Goal: Check status: Check status

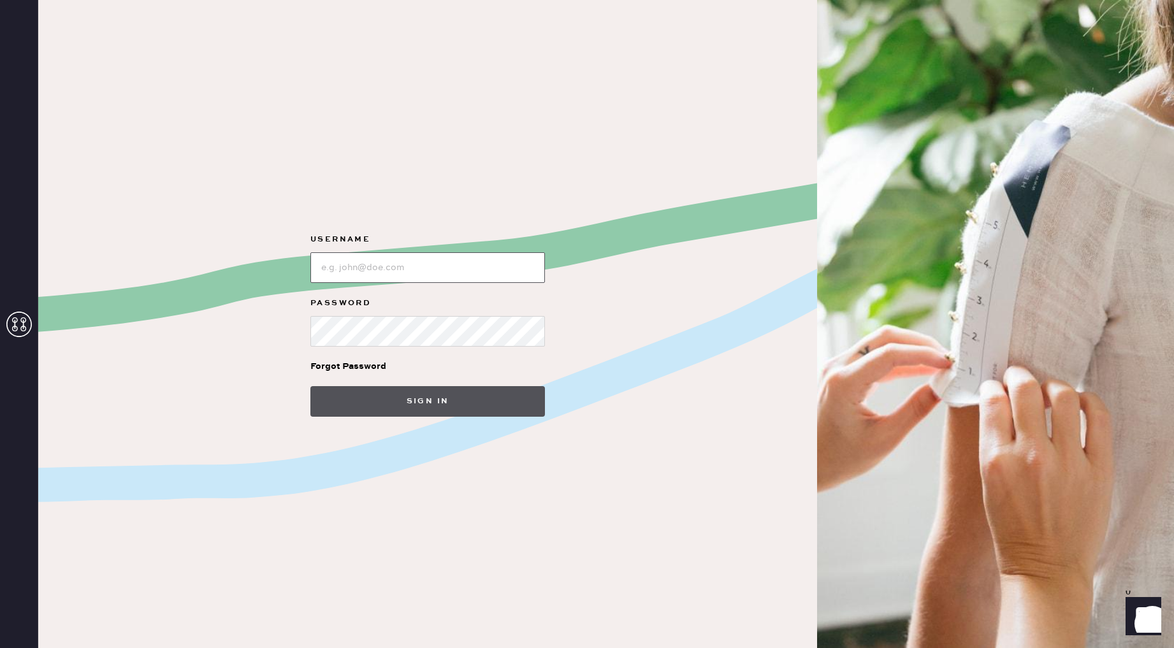
type input "[EMAIL_ADDRESS][DOMAIN_NAME]"
click at [460, 402] on button "Sign in" at bounding box center [427, 401] width 235 height 31
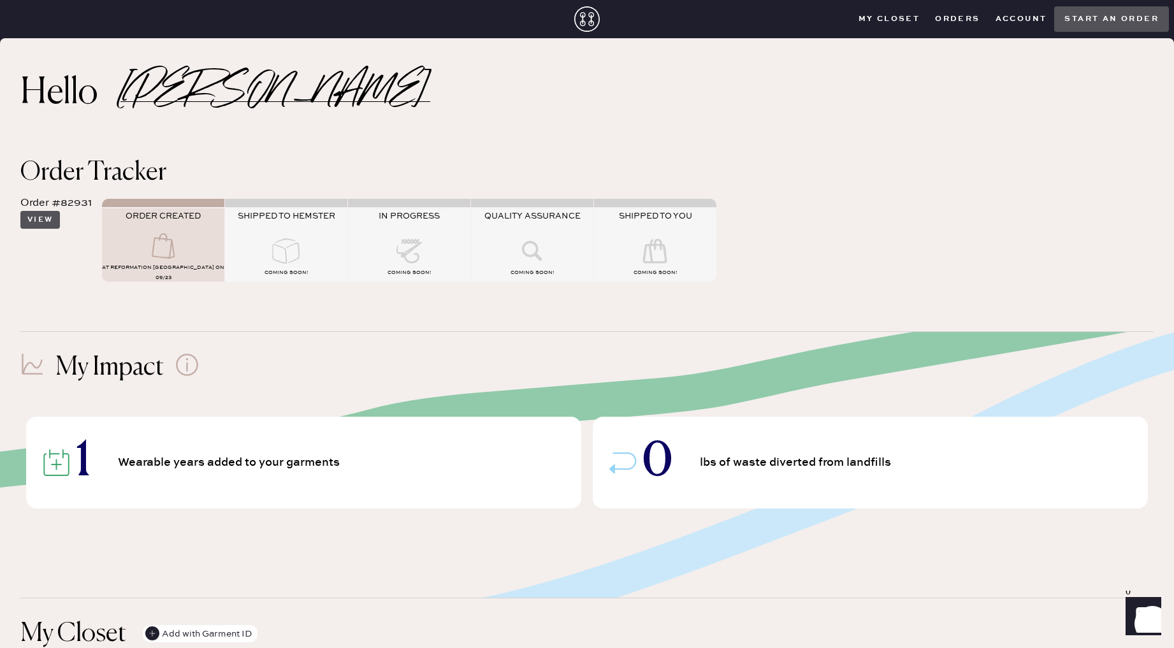
click at [40, 215] on button "View" at bounding box center [40, 220] width 40 height 18
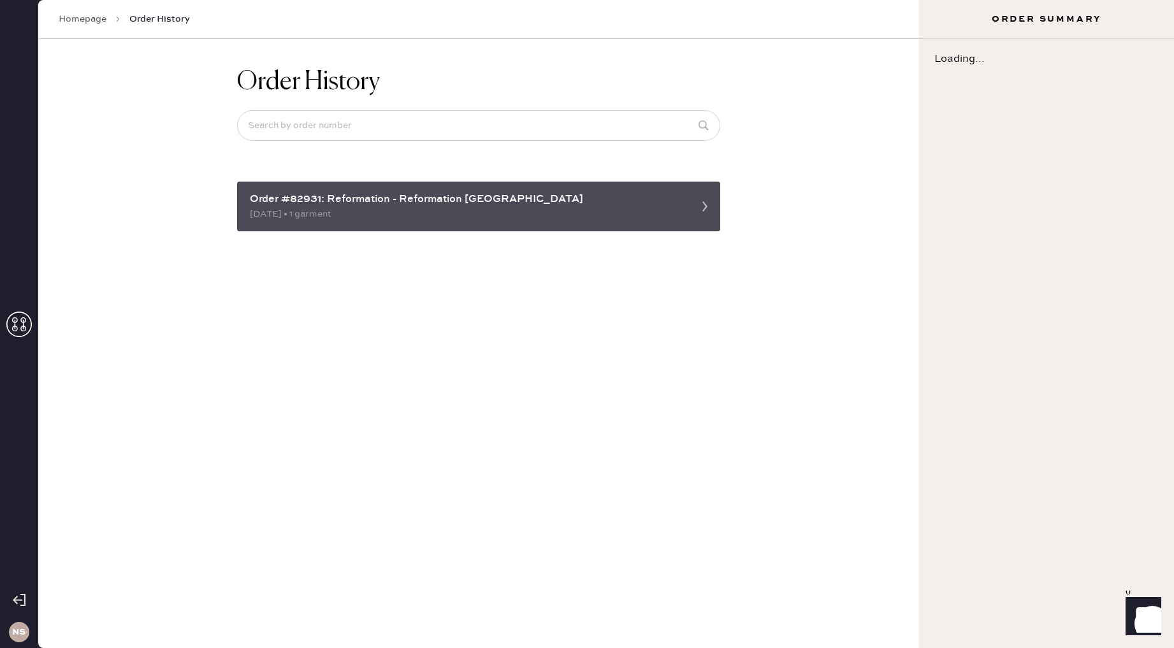
click at [548, 201] on div "Order #82931: Reformation - Reformation [GEOGRAPHIC_DATA]" at bounding box center [467, 199] width 435 height 15
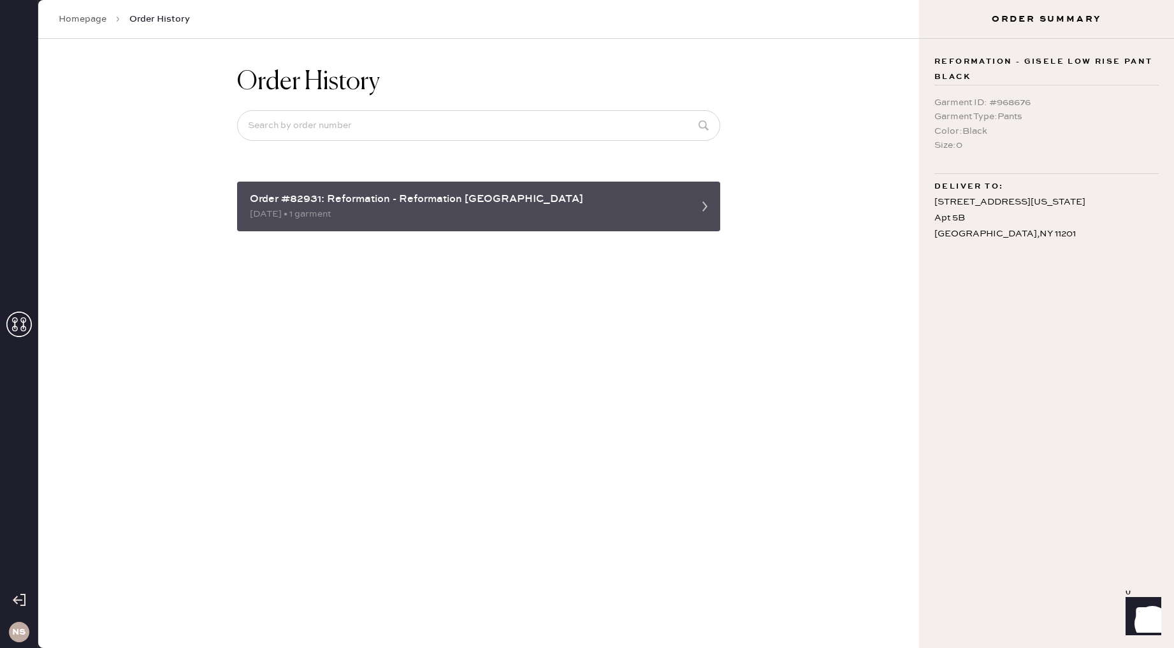
click at [707, 207] on icon at bounding box center [704, 206] width 25 height 25
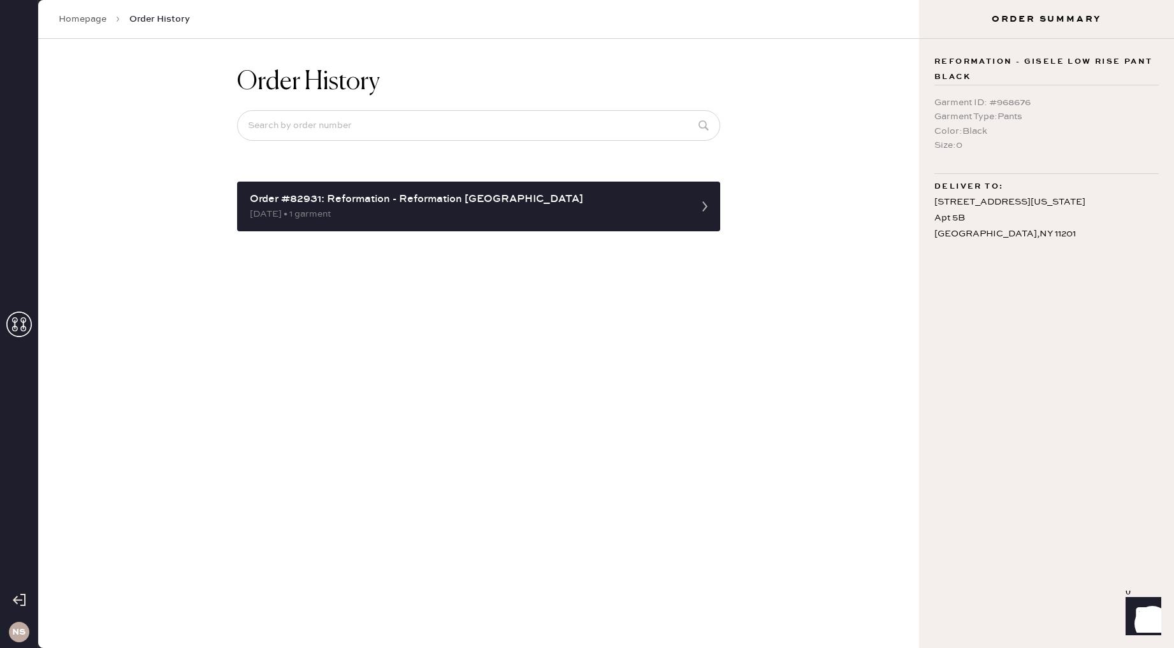
click at [1144, 622] on icon "Show" at bounding box center [1143, 614] width 15 height 15
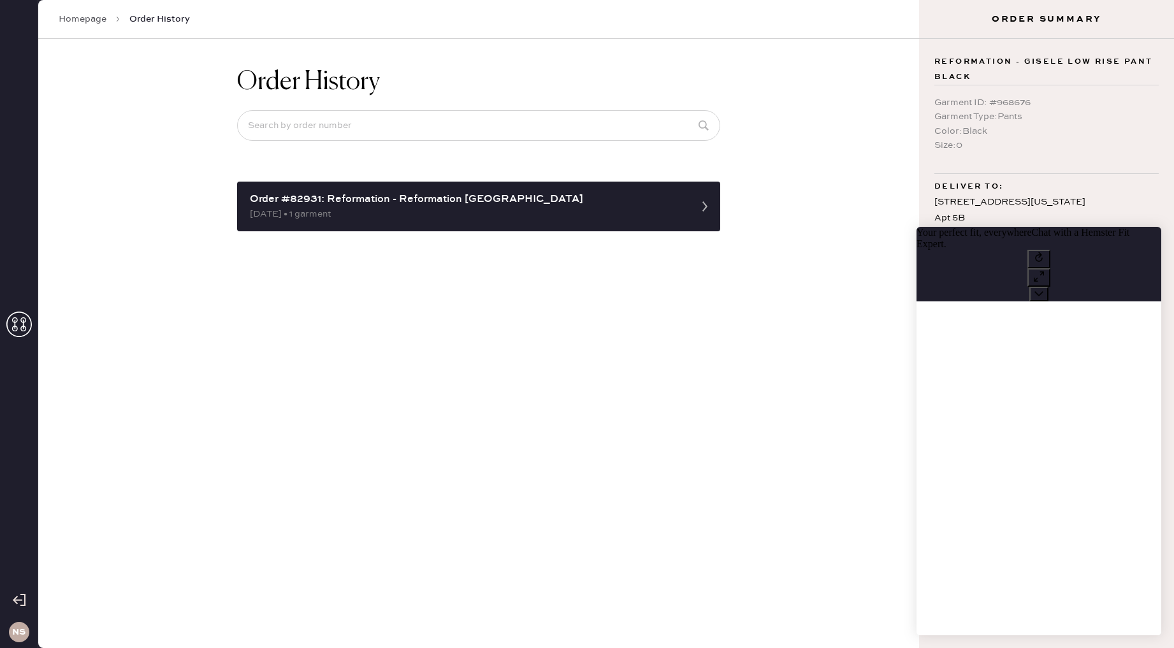
scroll to position [1, 0]
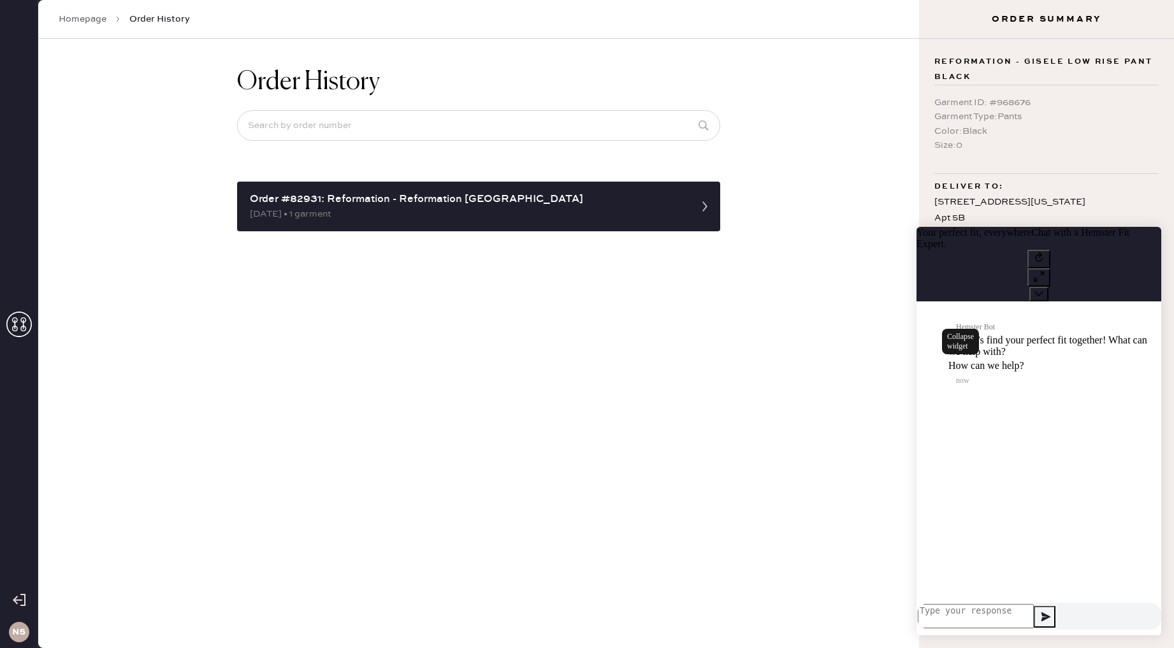
click at [1049, 287] on button at bounding box center [1038, 294] width 19 height 15
